Goal: Task Accomplishment & Management: Manage account settings

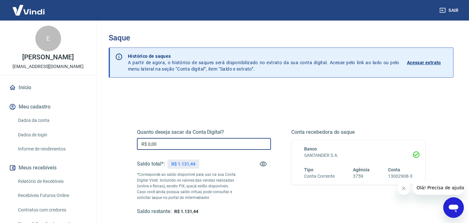
drag, startPoint x: 168, startPoint y: 142, endPoint x: 134, endPoint y: 144, distance: 34.4
click at [135, 144] on div "Quanto deseja sacar da Conta Digital? R$ 0,00 ​ Saldo total*: R$ 1.131,44 *Corr…" at bounding box center [281, 175] width 304 height 149
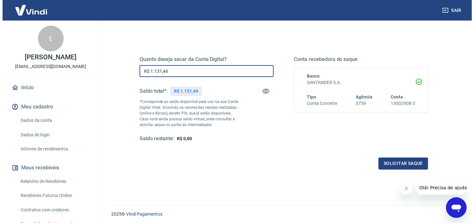
scroll to position [73, 0]
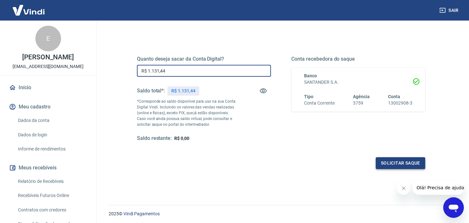
type input "R$ 1.131,44"
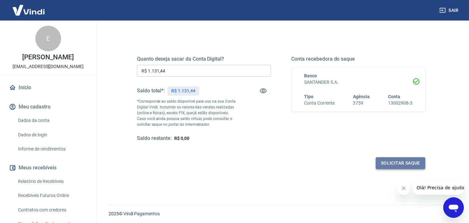
click at [417, 163] on button "Solicitar saque" at bounding box center [400, 163] width 49 height 12
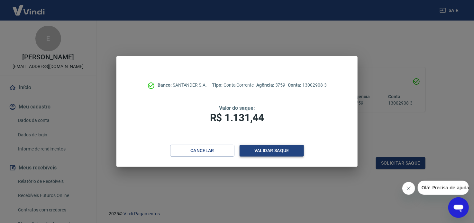
click at [294, 150] on button "Validar saque" at bounding box center [271, 151] width 64 height 12
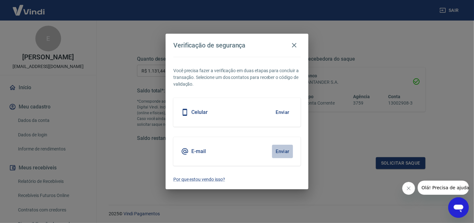
click at [284, 151] on button "Enviar" at bounding box center [282, 151] width 21 height 13
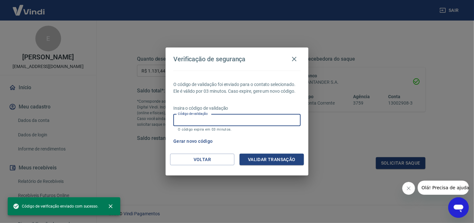
click at [271, 117] on input "Código de validação" at bounding box center [236, 120] width 127 height 12
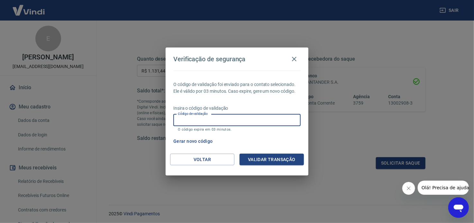
paste input "669210"
type input "669210"
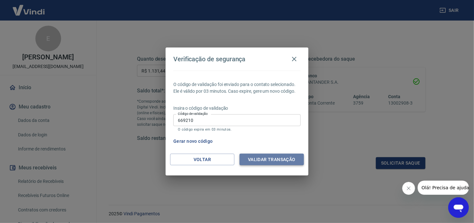
click at [282, 162] on button "Validar transação" at bounding box center [271, 160] width 64 height 12
